Goal: Information Seeking & Learning: Compare options

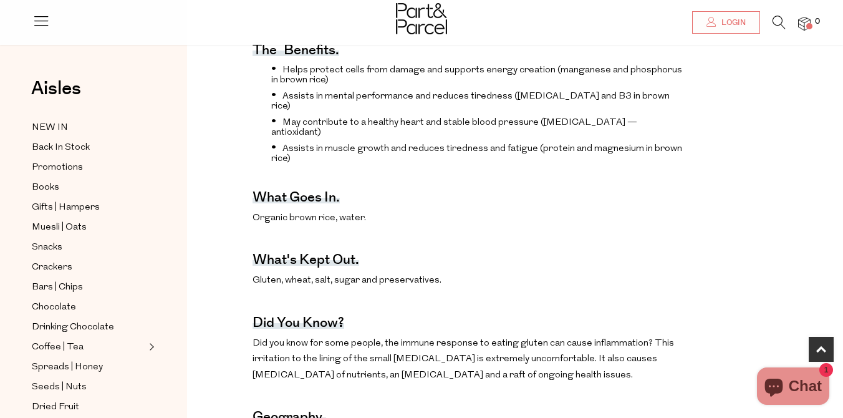
scroll to position [444, 0]
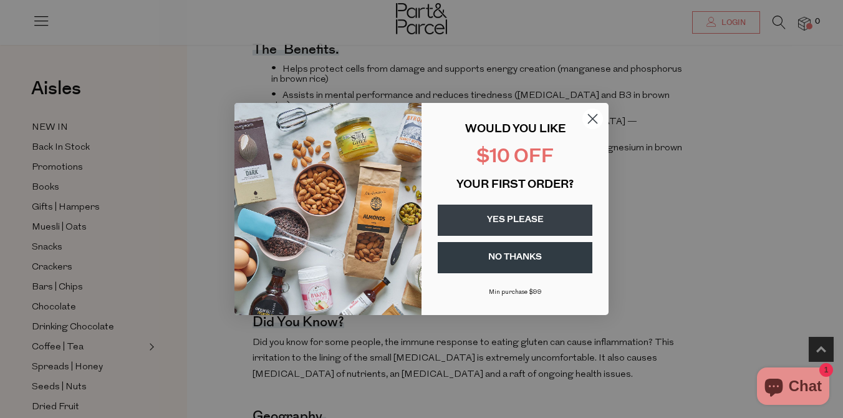
click at [599, 118] on circle "Close dialog" at bounding box center [593, 119] width 21 height 21
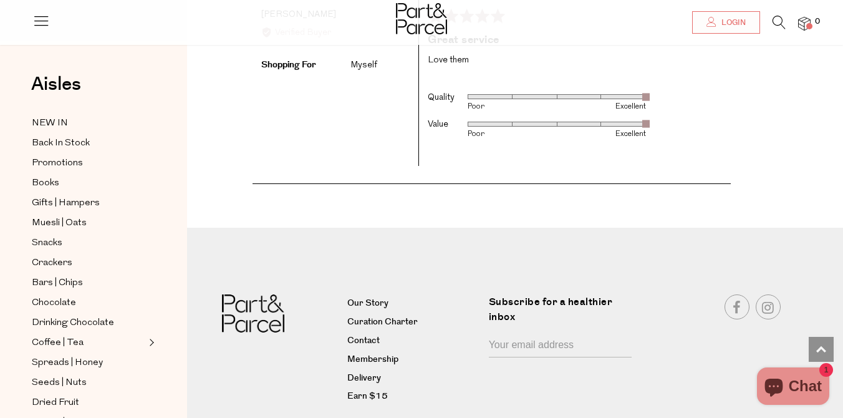
scroll to position [2217, 0]
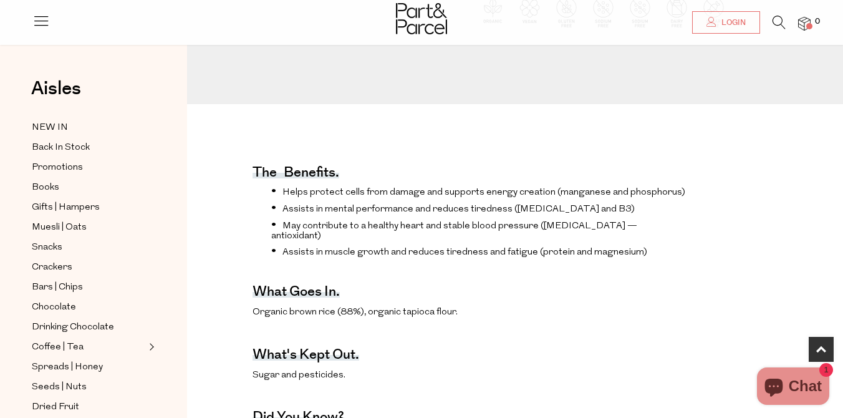
scroll to position [349, 0]
